Goal: Browse casually

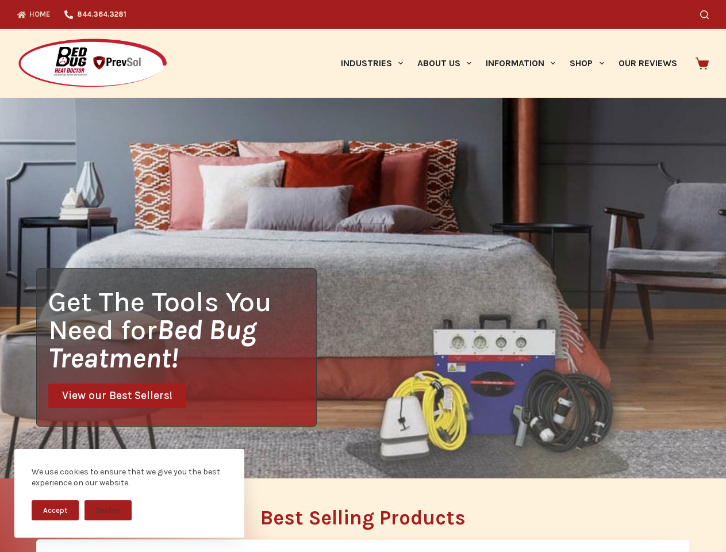
click at [363, 276] on div "Get The Tools You Need for Bed Bug Treatment! View our Best Sellers!" at bounding box center [363, 288] width 726 height 381
click at [55, 510] on button "Accept" at bounding box center [55, 510] width 47 height 20
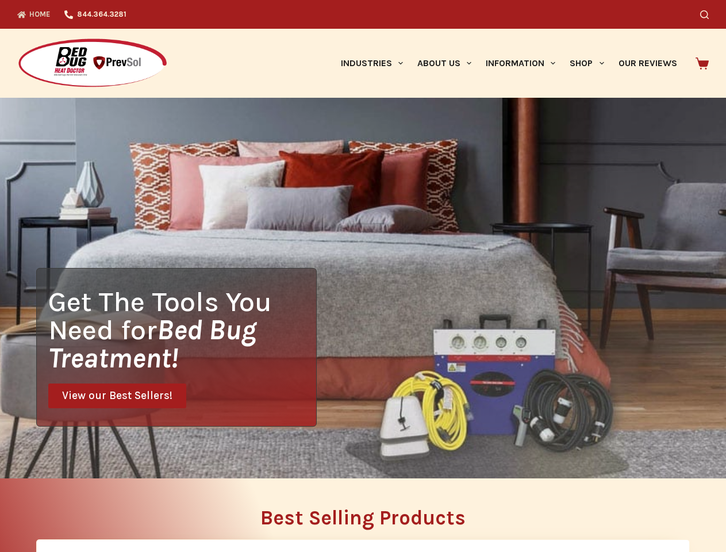
click at [108, 510] on h2 "Best Selling Products" at bounding box center [363, 518] width 654 height 20
click at [709, 14] on icon "Search" at bounding box center [704, 14] width 9 height 9
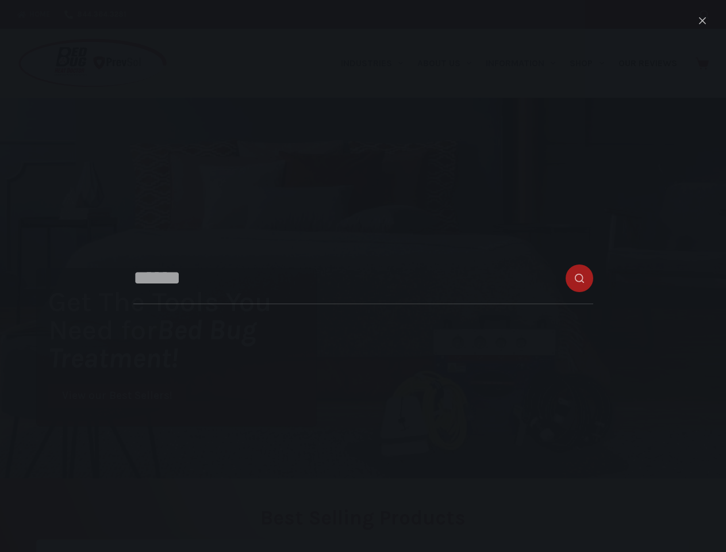
click at [376, 63] on link "Industries" at bounding box center [371, 63] width 76 height 69
click at [449, 63] on link "About Us" at bounding box center [444, 63] width 68 height 69
click at [525, 63] on link "Information" at bounding box center [521, 63] width 84 height 69
click at [592, 63] on link "Shop" at bounding box center [587, 63] width 48 height 69
